Goal: Task Accomplishment & Management: Manage account settings

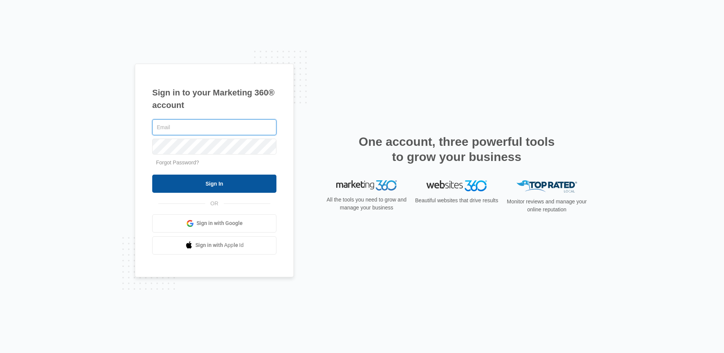
type input "[EMAIL_ADDRESS][DOMAIN_NAME]"
click at [206, 181] on input "Sign In" at bounding box center [214, 184] width 124 height 18
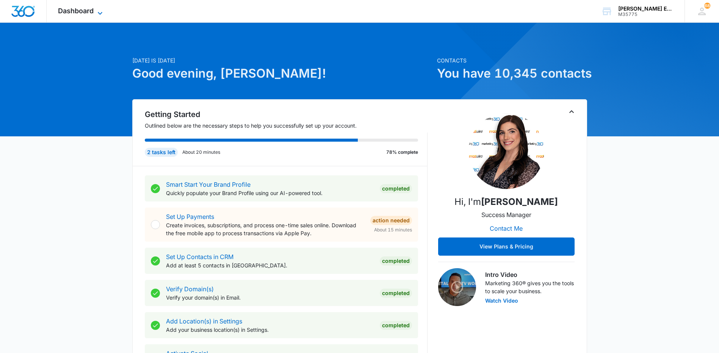
click at [81, 10] on span "Dashboard" at bounding box center [76, 11] width 36 height 8
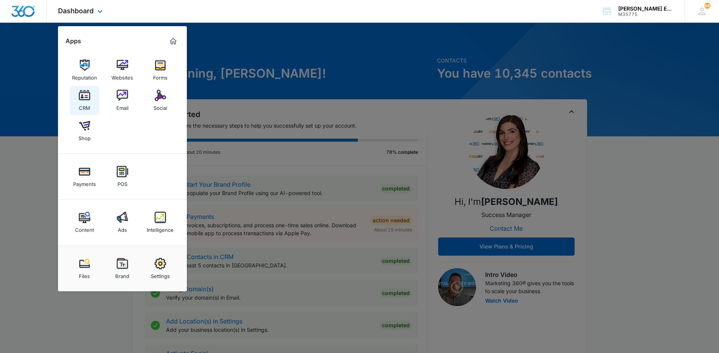
click at [88, 100] on img at bounding box center [84, 95] width 11 height 11
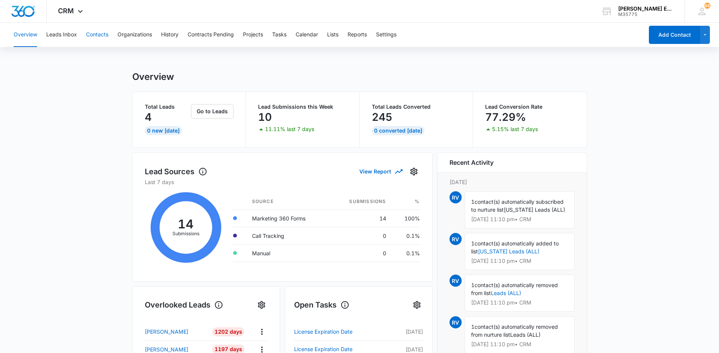
click at [99, 34] on button "Contacts" at bounding box center [97, 35] width 22 height 24
